Goal: Transaction & Acquisition: Purchase product/service

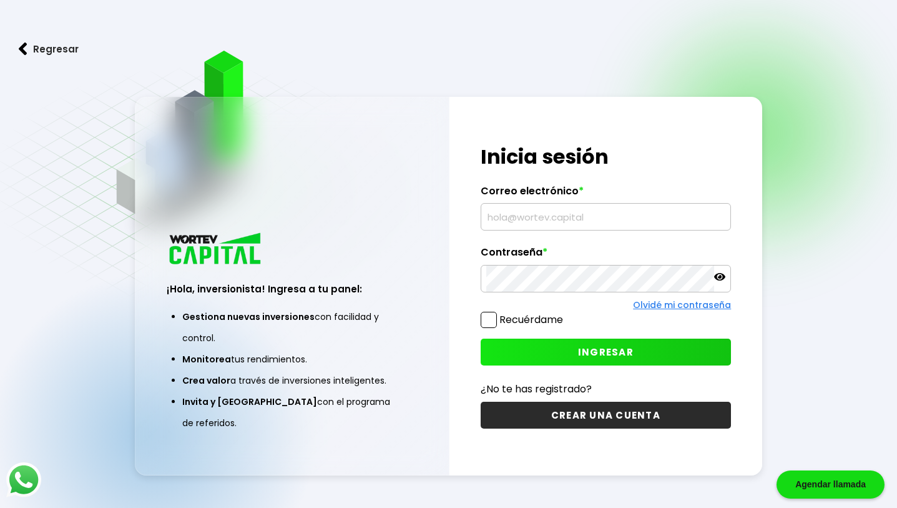
click at [536, 223] on input "text" at bounding box center [606, 217] width 240 height 26
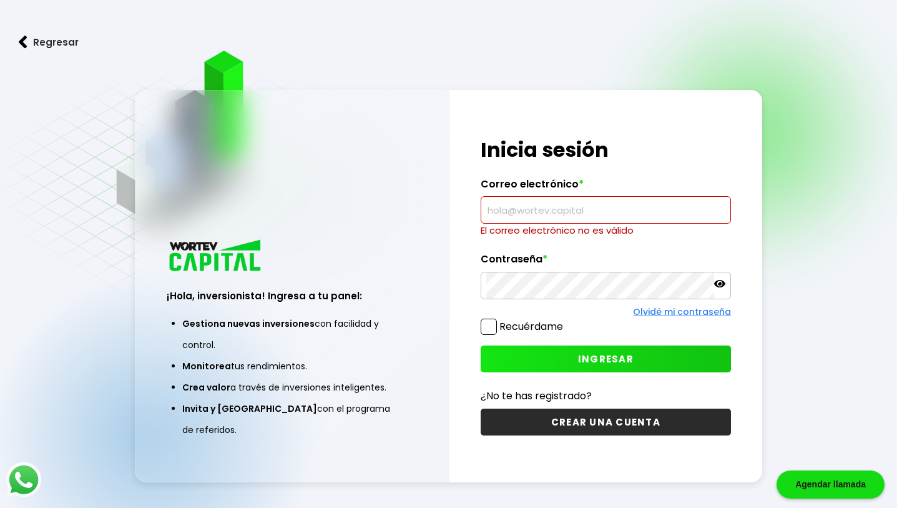
type input "[EMAIL_ADDRESS][DOMAIN_NAME]"
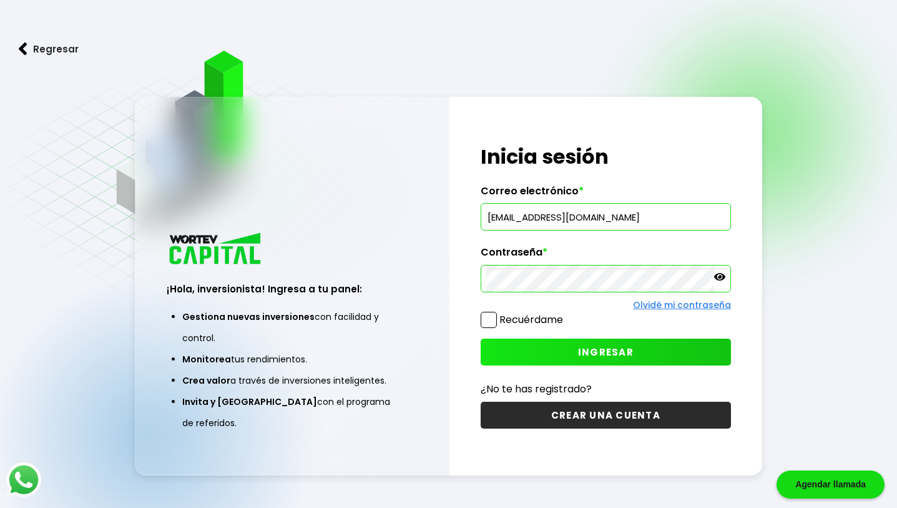
click at [582, 343] on button "INGRESAR" at bounding box center [606, 351] width 251 height 27
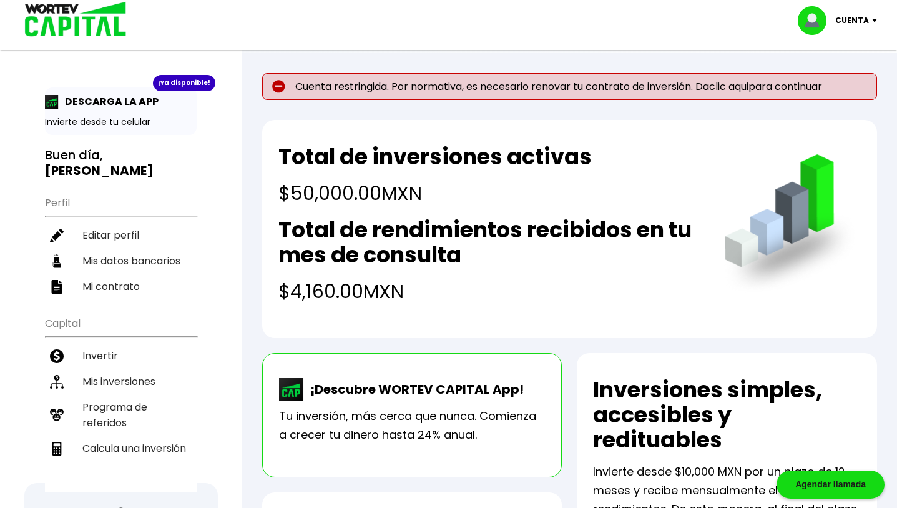
click at [729, 88] on link "clic aqui" at bounding box center [728, 86] width 39 height 14
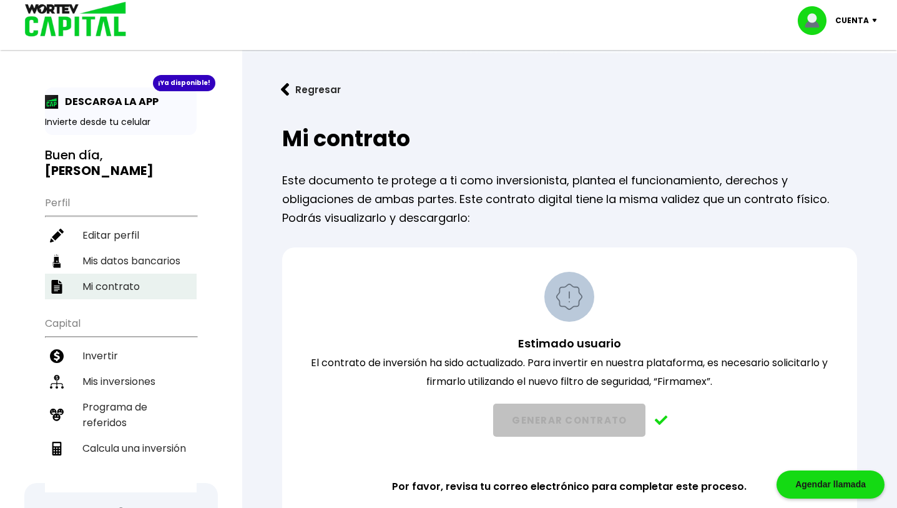
click at [107, 283] on li "Mi contrato" at bounding box center [121, 287] width 152 height 26
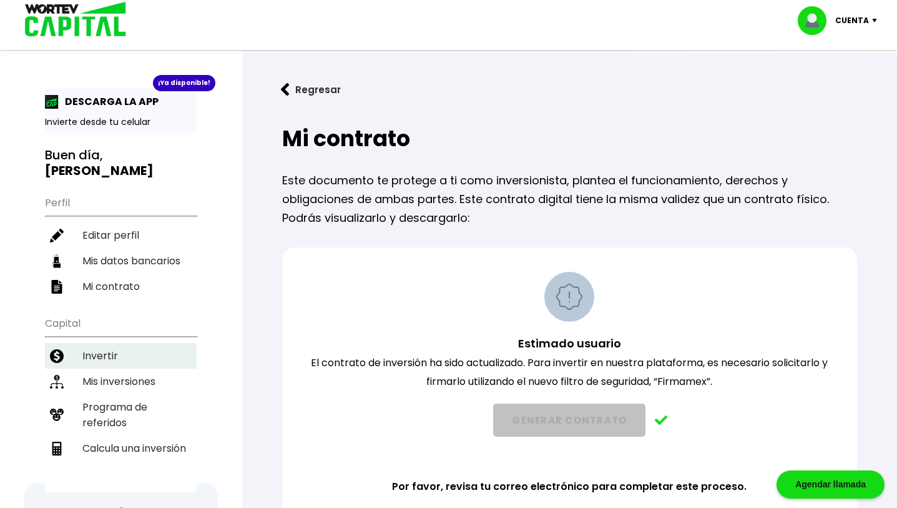
click at [114, 348] on li "Invertir" at bounding box center [121, 356] width 152 height 26
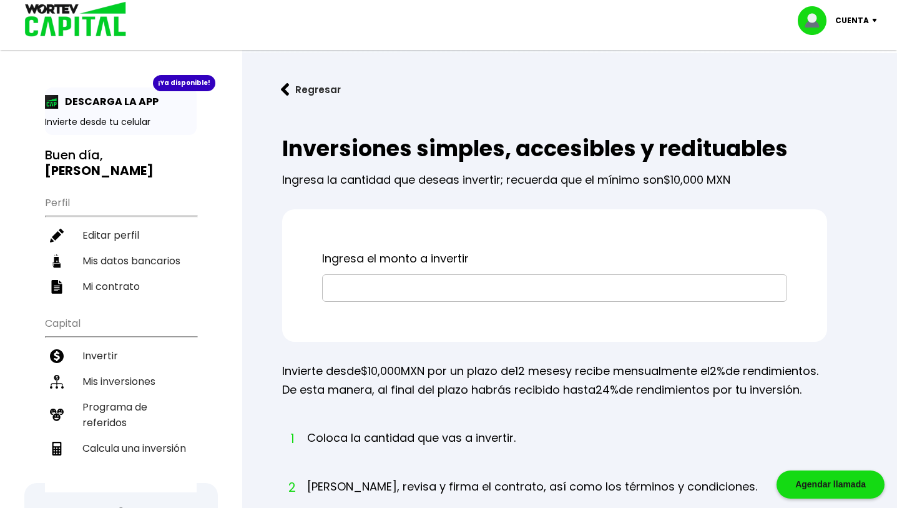
click at [384, 294] on input "text" at bounding box center [555, 288] width 454 height 26
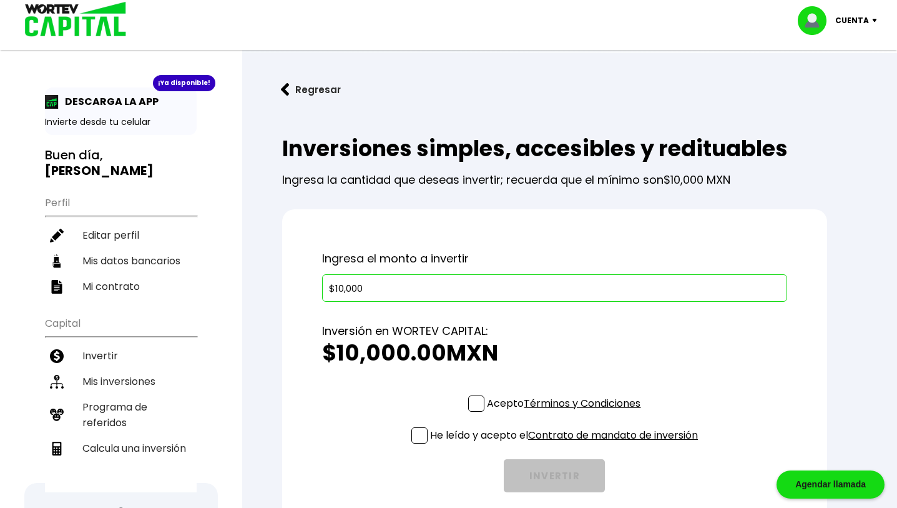
type input "$10,000"
click at [479, 403] on span at bounding box center [476, 403] width 16 height 16
click at [566, 413] on input "Acepto Términos y Condiciones" at bounding box center [566, 413] width 0 height 0
click at [420, 435] on span at bounding box center [420, 435] width 16 height 16
click at [566, 445] on input "He leído y acepto el Contrato de mandato de inversión" at bounding box center [566, 445] width 0 height 0
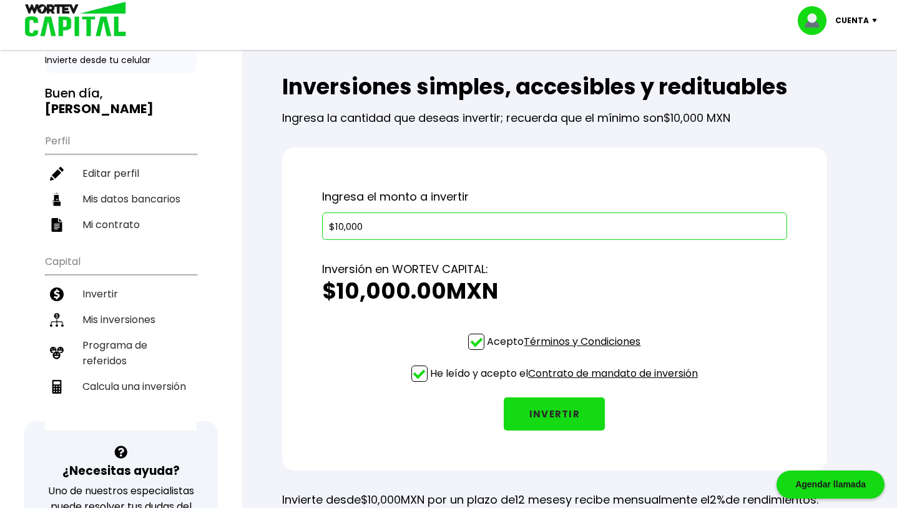
scroll to position [66, 0]
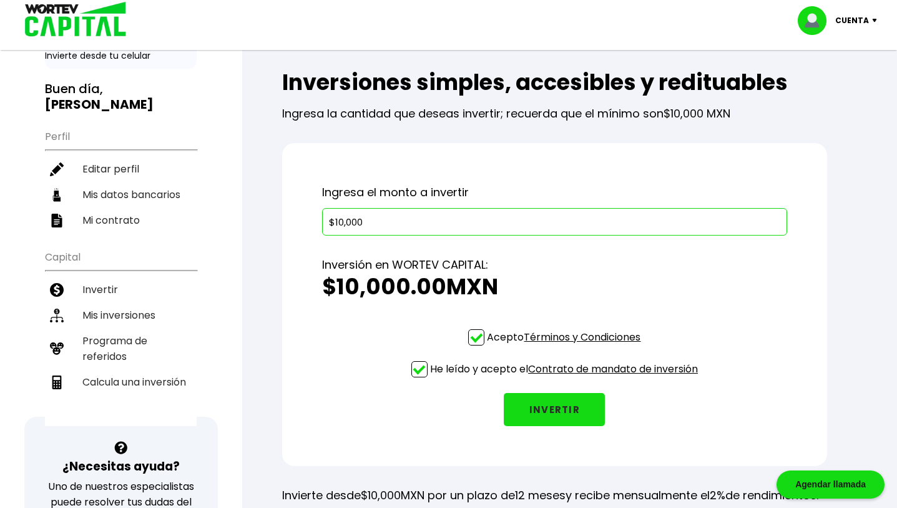
click at [519, 422] on button "INVERTIR" at bounding box center [554, 409] width 101 height 33
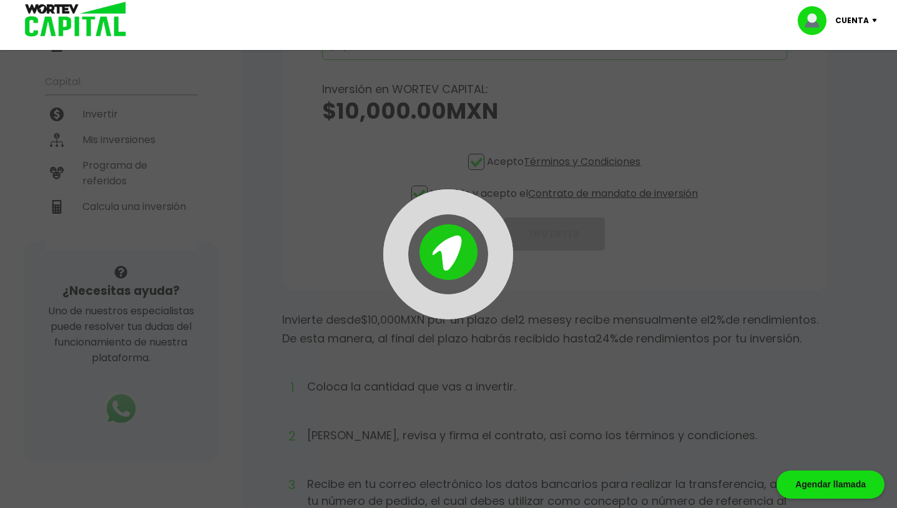
scroll to position [245, 0]
click at [594, 256] on div at bounding box center [448, 254] width 359 height 130
click at [435, 256] on img at bounding box center [449, 252] width 58 height 56
click at [595, 251] on div at bounding box center [448, 254] width 359 height 130
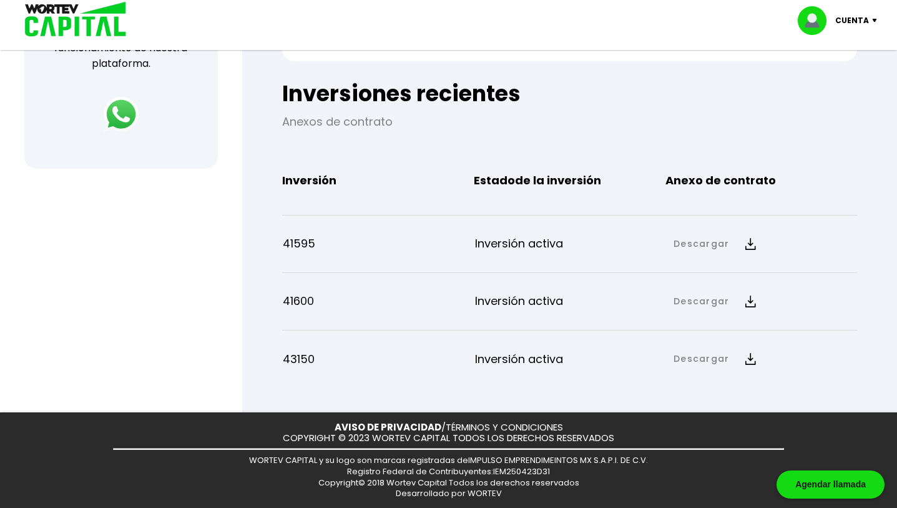
click at [595, 307] on p "Inversión activa" at bounding box center [571, 301] width 192 height 19
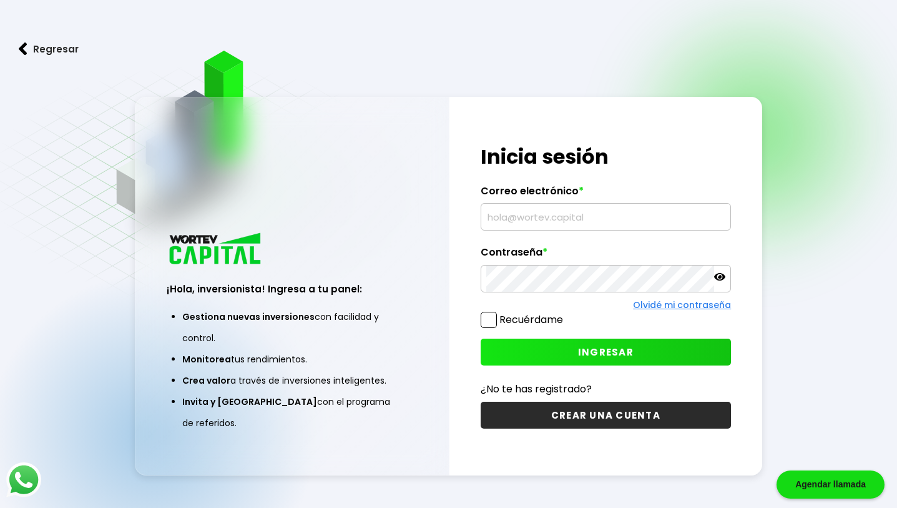
click at [523, 220] on input "text" at bounding box center [606, 217] width 240 height 26
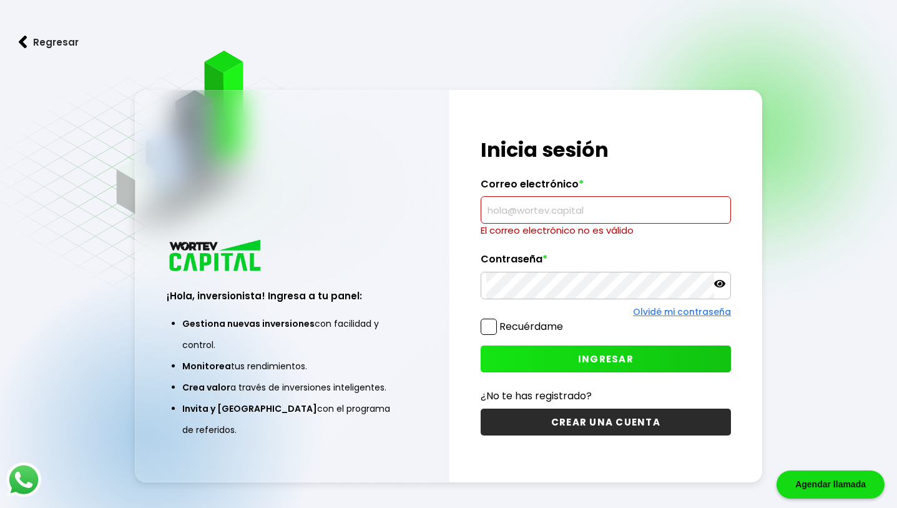
type input "[EMAIL_ADDRESS][DOMAIN_NAME]"
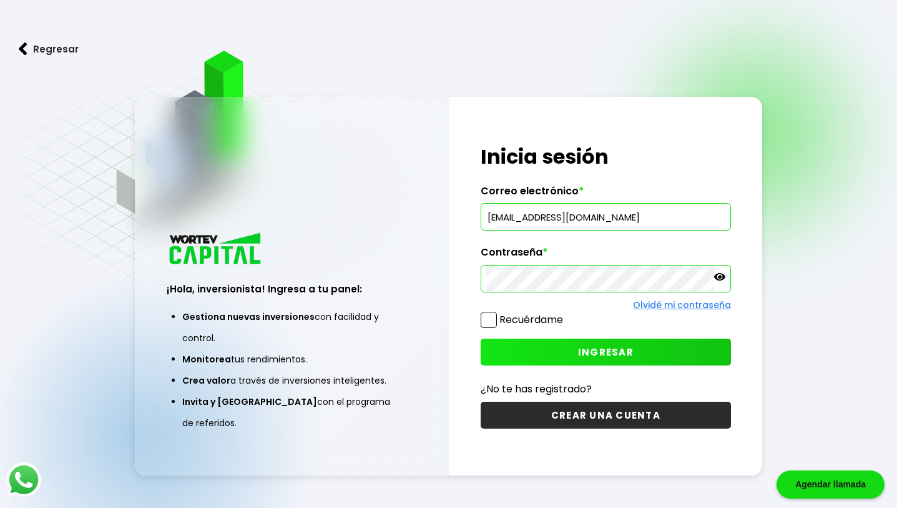
click at [568, 351] on button "INGRESAR" at bounding box center [606, 351] width 251 height 27
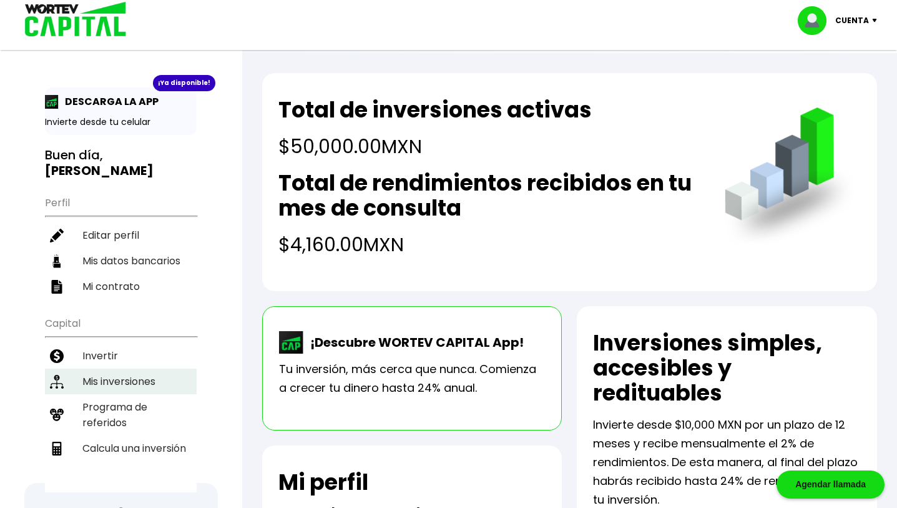
click at [96, 380] on li "Mis inversiones" at bounding box center [121, 381] width 152 height 26
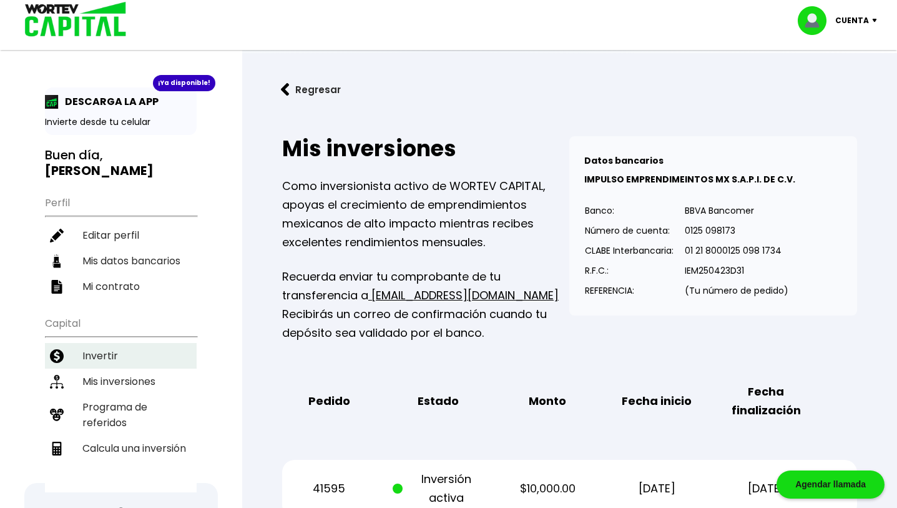
click at [96, 355] on li "Invertir" at bounding box center [121, 356] width 152 height 26
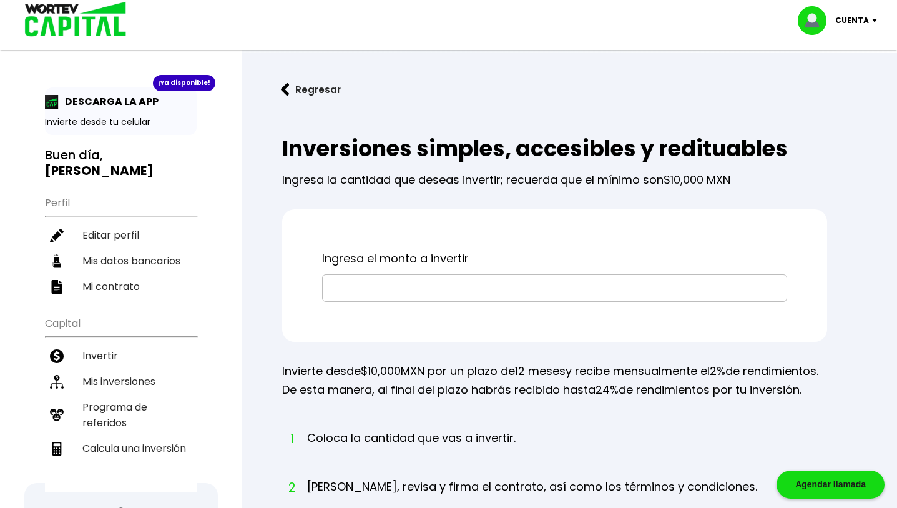
click at [371, 285] on input "text" at bounding box center [555, 288] width 454 height 26
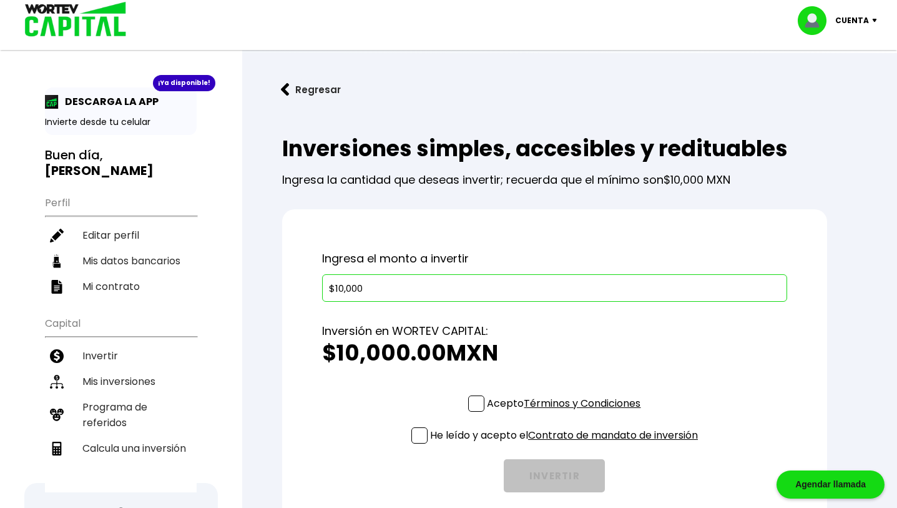
type input "$10,000"
click at [476, 406] on span at bounding box center [476, 403] width 16 height 16
click at [566, 413] on input "Acepto Términos y Condiciones" at bounding box center [566, 413] width 0 height 0
click at [422, 432] on span at bounding box center [420, 435] width 16 height 16
click at [566, 445] on input "He leído y acepto el Contrato de mandato de inversión" at bounding box center [566, 445] width 0 height 0
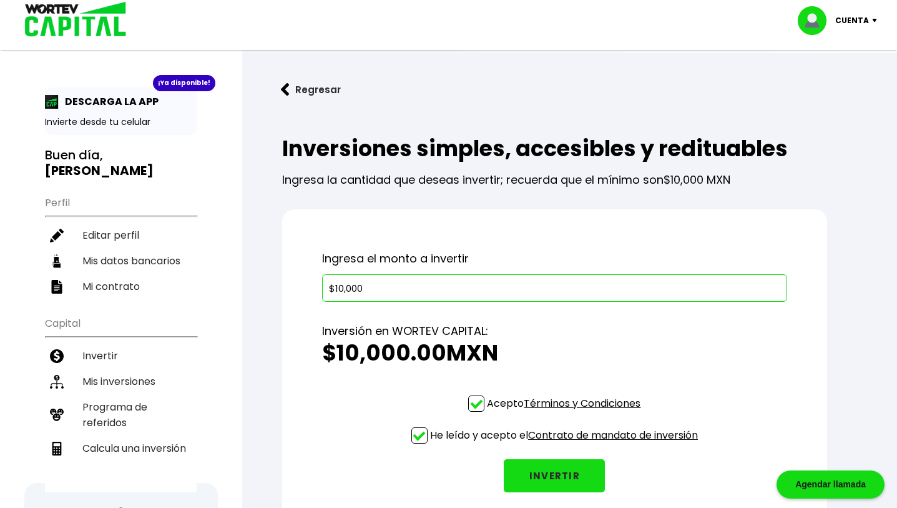
click at [533, 459] on button "INVERTIR" at bounding box center [554, 475] width 101 height 33
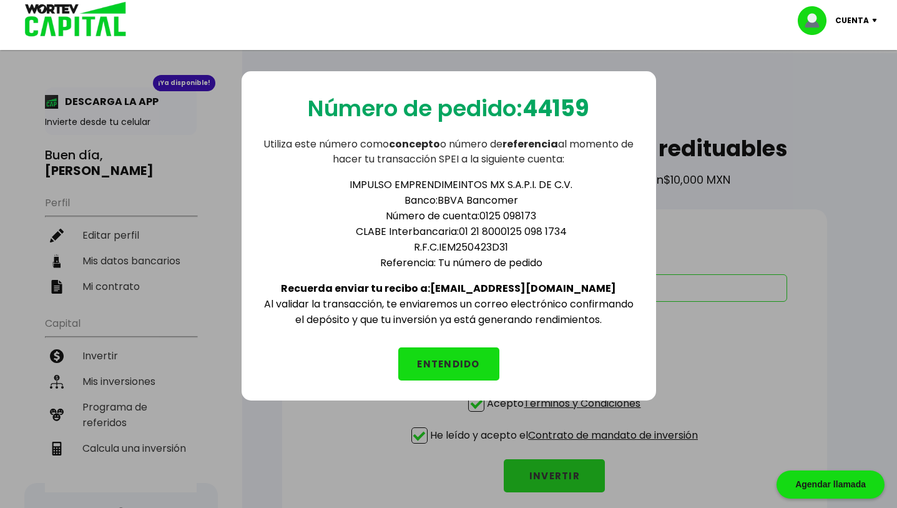
click at [434, 353] on button "ENTENDIDO" at bounding box center [448, 363] width 101 height 33
